Goal: Task Accomplishment & Management: Manage account settings

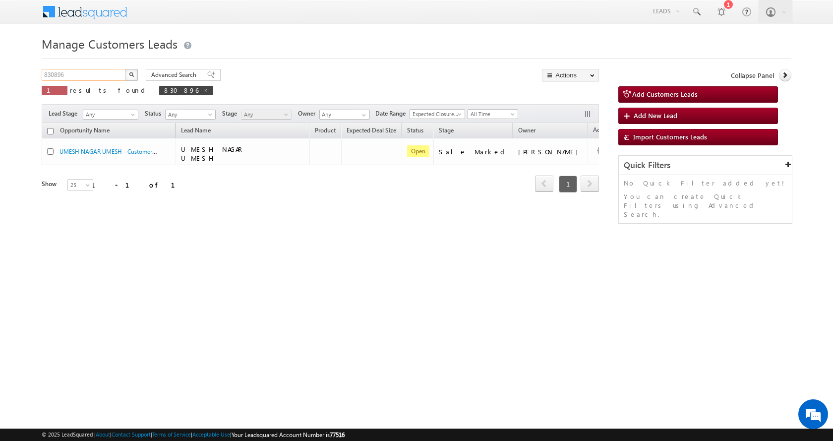
click at [64, 71] on input "830896" at bounding box center [84, 75] width 85 height 12
click at [59, 72] on input "830896" at bounding box center [84, 75] width 85 height 12
paste input "2432"
type input "832432"
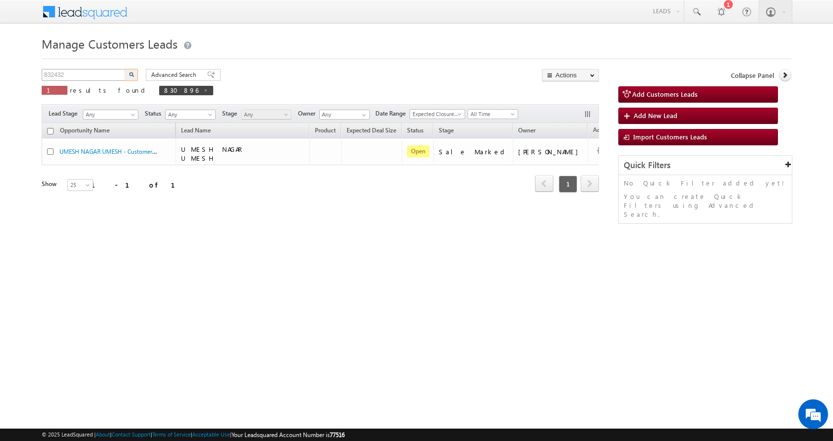
click at [125, 69] on button "button" at bounding box center [131, 75] width 13 height 12
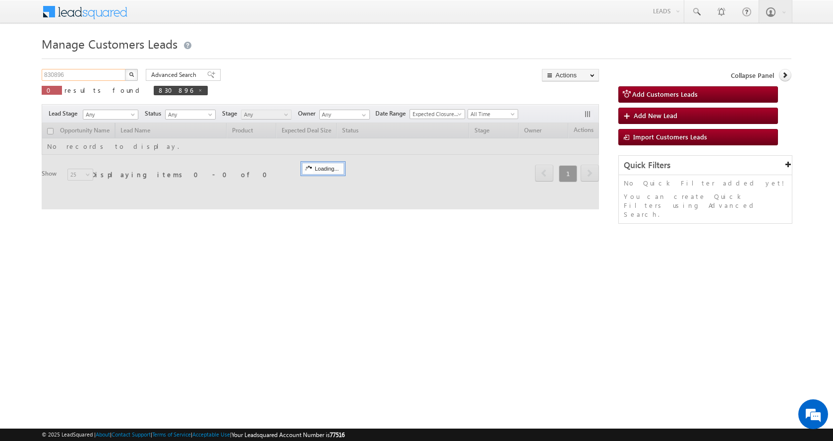
click at [57, 75] on input "830896" at bounding box center [84, 75] width 85 height 12
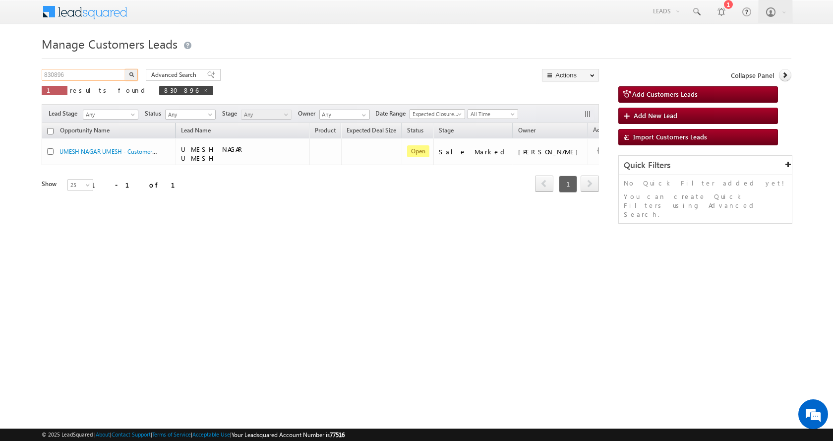
paste input "2432"
type input "832432"
click at [125, 69] on button "button" at bounding box center [131, 75] width 13 height 12
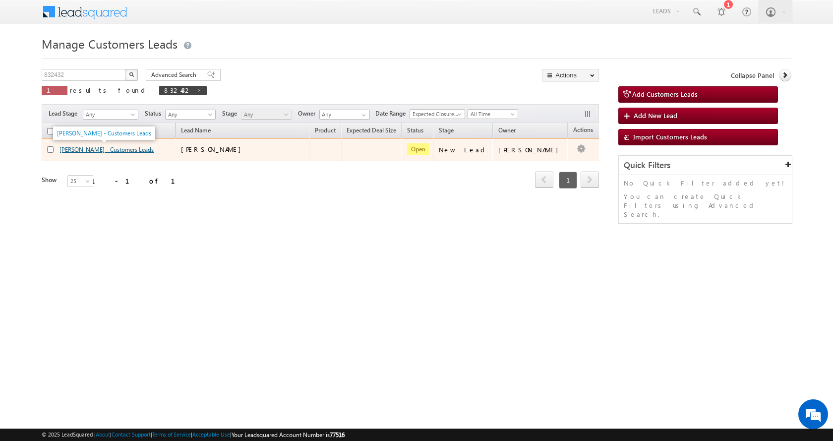
click at [77, 147] on link "NIKHLESH RODIWAL - Customers Leads" at bounding box center [107, 149] width 94 height 7
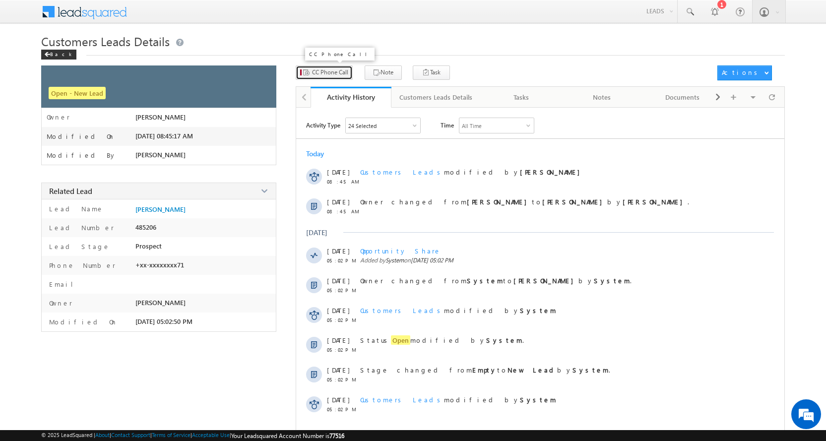
click at [319, 74] on span "CC Phone Call" at bounding box center [330, 72] width 36 height 9
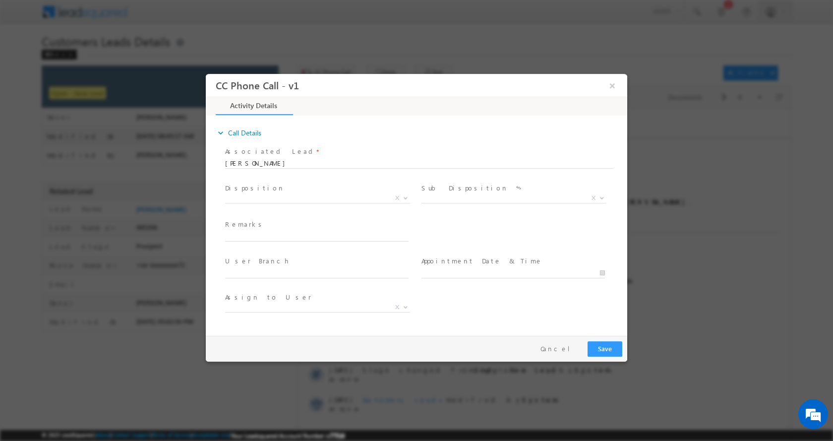
click at [272, 242] on span at bounding box center [316, 246] width 183 height 11
click at [284, 237] on input "text" at bounding box center [317, 236] width 184 height 10
select select "ajay.munnaram@sgrlimited.in"
paste input "NIKHLESH RODIWAL-8005509271-P+C-P-15 L-LOAN-40 L-MOTHER-AGE-55-REG-JOB-70 K- EM…"
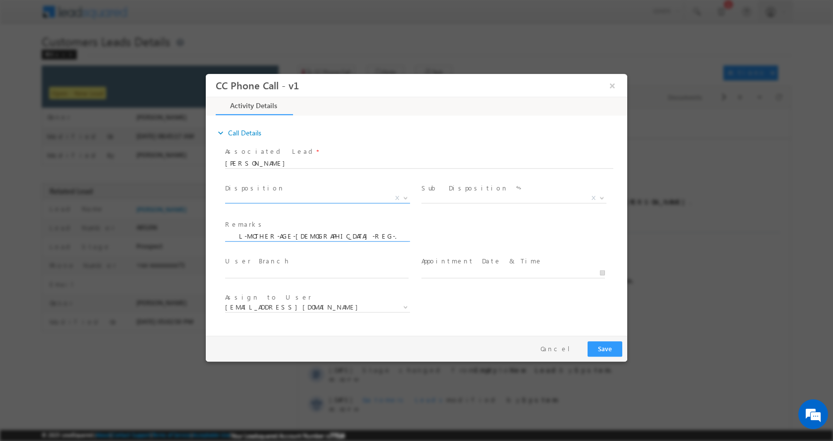
type input "NIKHLESH RODIWAL-8005509271-P+C-P-15 L-LOAN-40 L-MOTHER-AGE-55-REG-JOB-70 K- EM…"
click at [405, 198] on span at bounding box center [405, 197] width 10 height 13
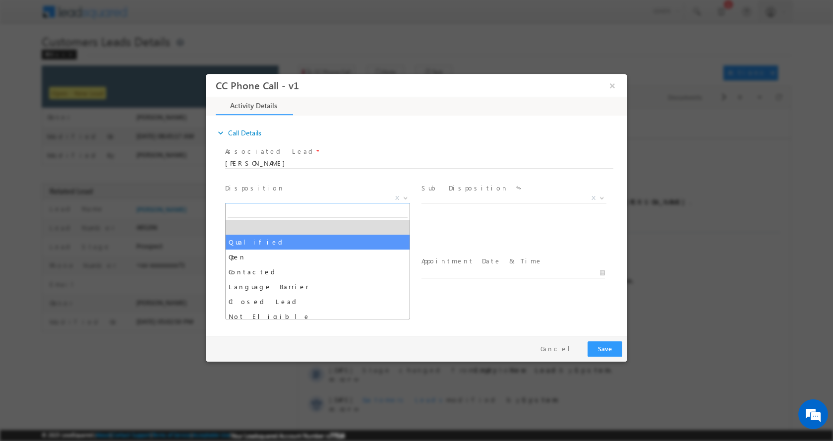
select select "Qualified"
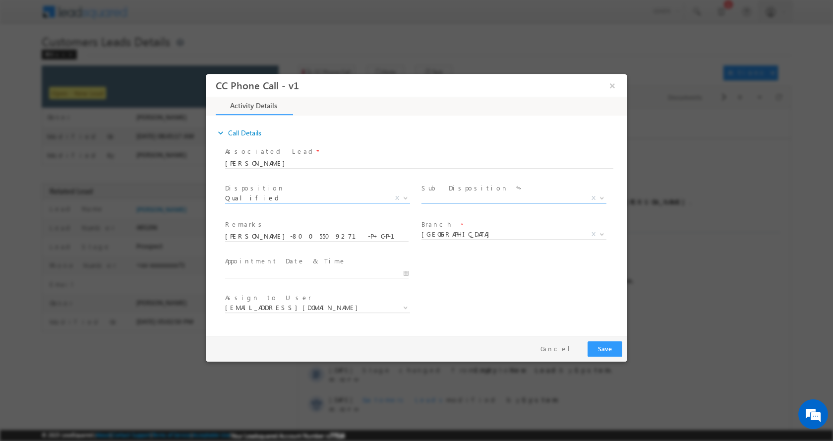
click at [604, 196] on b at bounding box center [602, 196] width 6 height 3
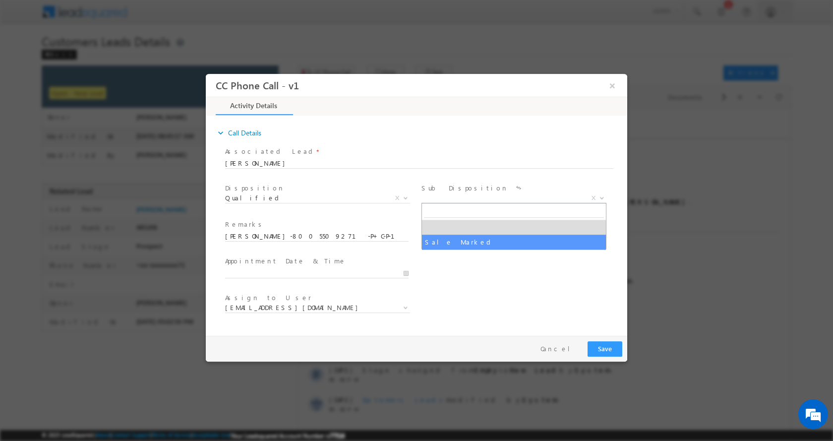
select select "Sale Marked"
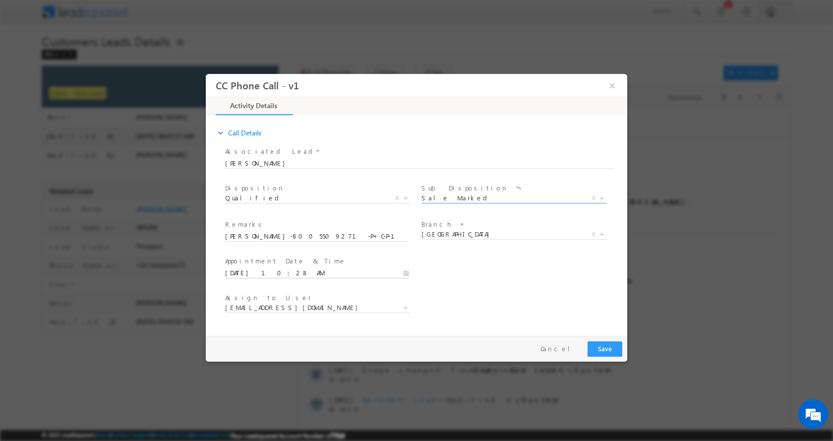
click at [403, 274] on input "09/05/2025 10:28 AM" at bounding box center [317, 273] width 184 height 10
type input "09/06/2025 11:28 AM"
type input "11"
click at [262, 254] on span at bounding box center [262, 256] width 7 height 7
click at [614, 352] on button "Save" at bounding box center [605, 348] width 35 height 15
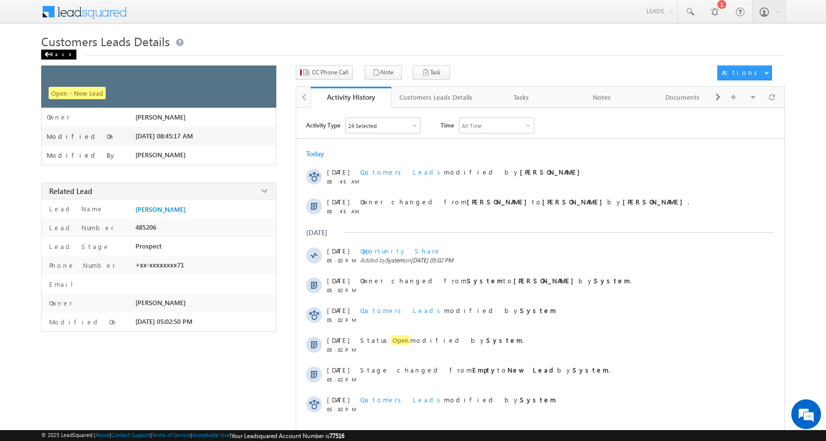
click at [58, 50] on div "Back" at bounding box center [58, 55] width 35 height 10
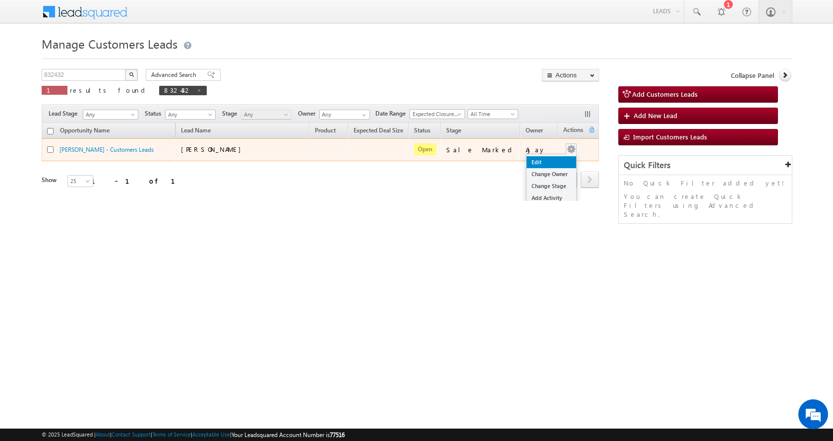
click at [549, 161] on link "Edit" at bounding box center [552, 162] width 50 height 12
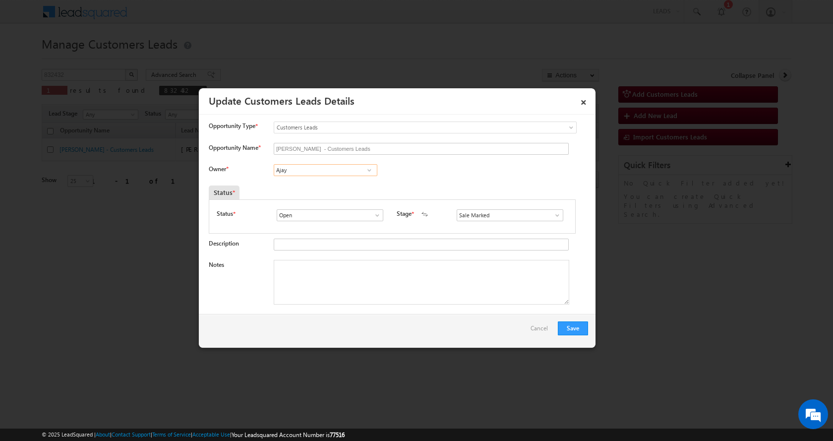
click at [294, 174] on input "Ajay" at bounding box center [326, 170] width 104 height 12
paste input "[PERSON_NAME]"
click at [297, 184] on link "Mool Chand Sharma moolchand.sharma1@sgrlimited.in" at bounding box center [326, 185] width 104 height 19
type input "[PERSON_NAME]"
click at [312, 283] on textarea "Notes" at bounding box center [422, 282] width 296 height 45
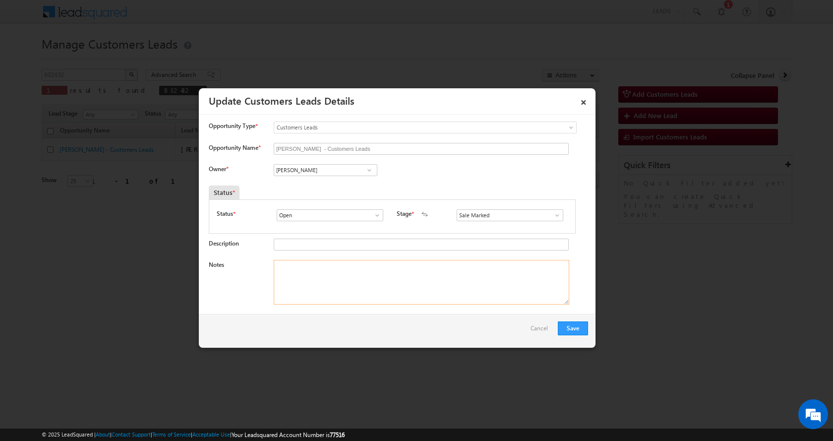
paste textarea "NIKHLESH RODIWAL-8005509271-P+C-P-15 L-LOAN-40 L-MOTHER-AGE-55-REG-JOB-70 K- EM…"
type textarea "NIKHLESH RODIWAL-8005509271-P+C-P-15 L-LOAN-40 L-MOTHER-AGE-55-REG-JOB-70 K- EM…"
click at [566, 327] on button "Save" at bounding box center [573, 328] width 30 height 14
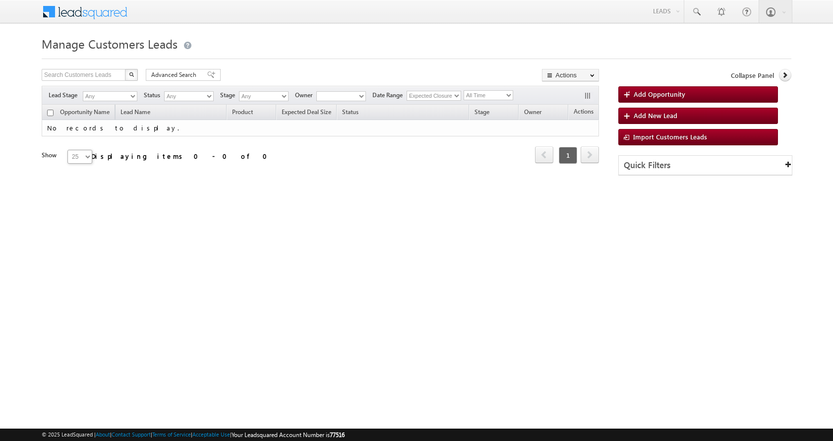
type input "832432"
